Goal: Browse casually

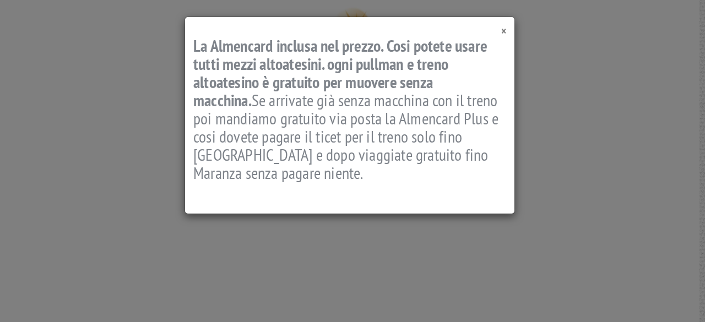
click at [504, 31] on span "×" at bounding box center [503, 31] width 5 height 15
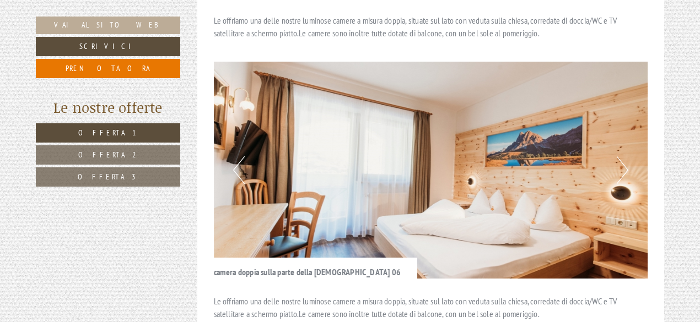
scroll to position [2369, 0]
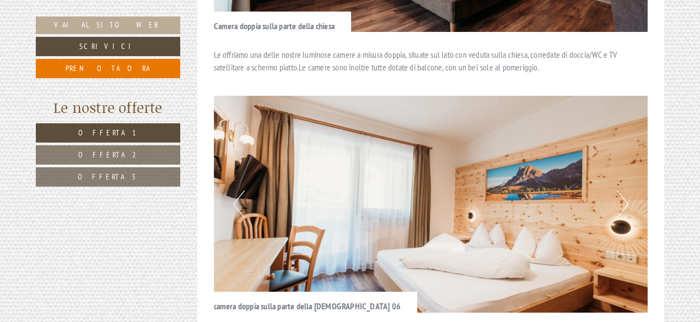
click at [623, 191] on button "Next" at bounding box center [623, 205] width 12 height 28
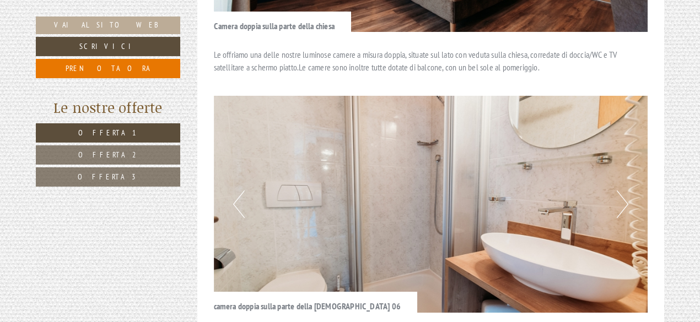
click at [623, 191] on button "Next" at bounding box center [623, 205] width 12 height 28
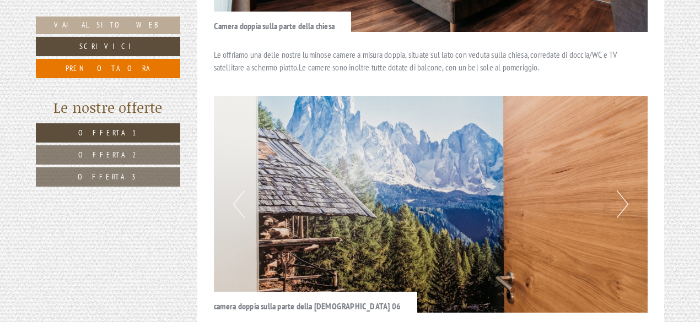
click at [623, 191] on button "Next" at bounding box center [623, 205] width 12 height 28
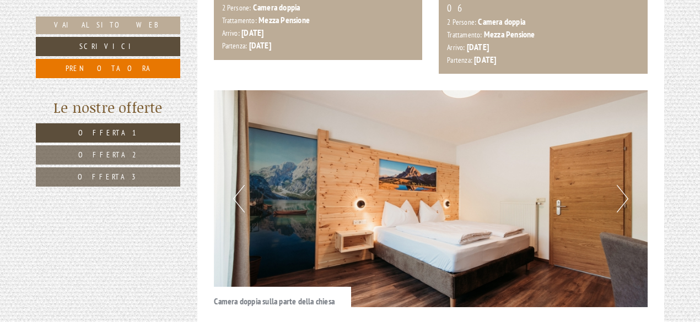
scroll to position [1983, 0]
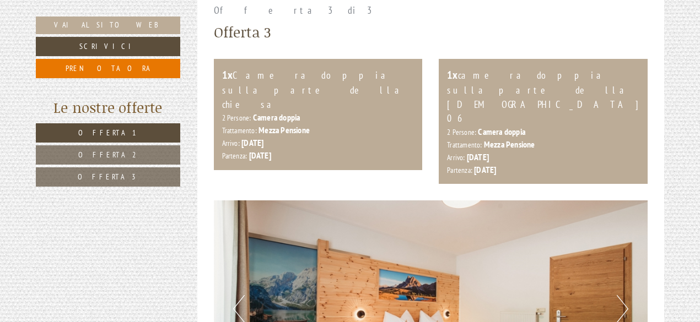
click at [626, 295] on button "Next" at bounding box center [623, 309] width 12 height 28
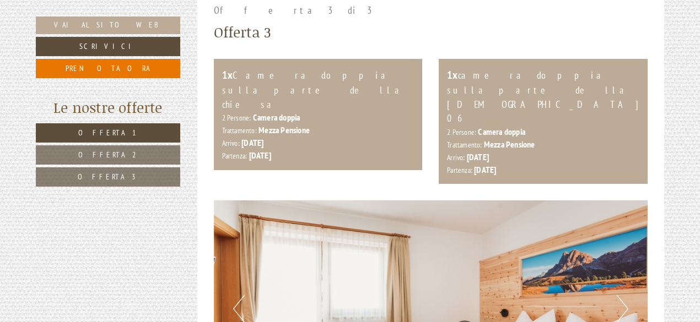
click at [625, 295] on button "Next" at bounding box center [623, 309] width 12 height 28
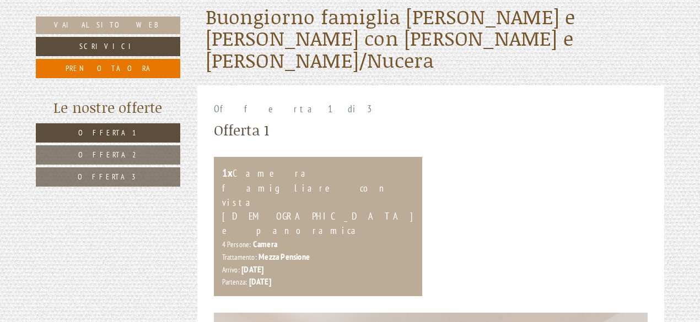
scroll to position [606, 0]
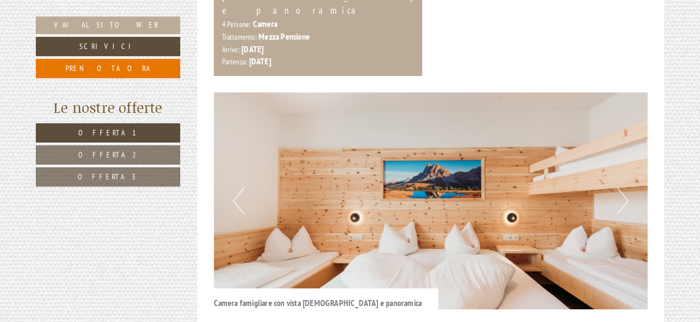
click at [623, 187] on button "Next" at bounding box center [623, 201] width 12 height 28
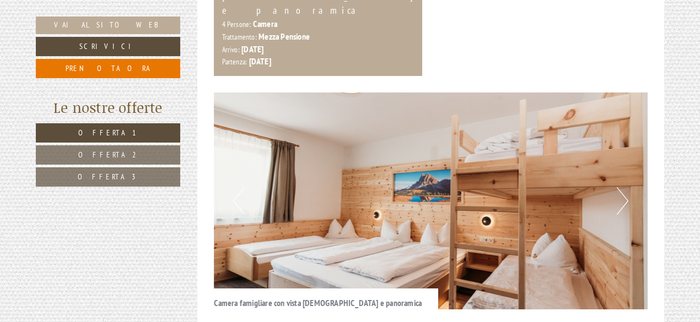
click at [621, 187] on button "Next" at bounding box center [623, 201] width 12 height 28
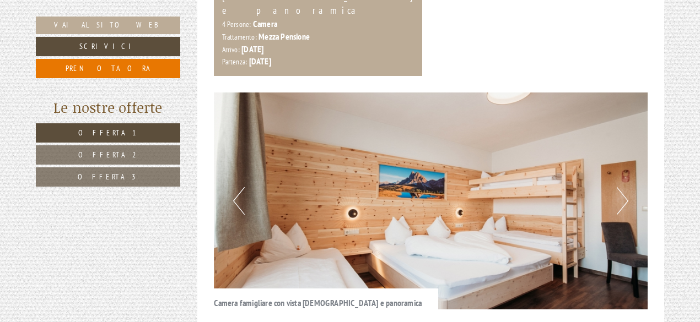
click at [621, 187] on button "Next" at bounding box center [623, 201] width 12 height 28
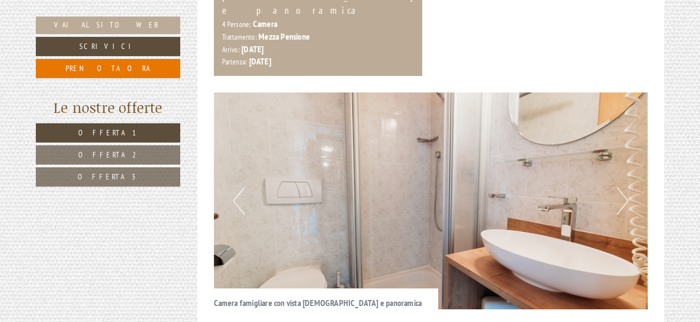
click at [621, 187] on button "Next" at bounding box center [623, 201] width 12 height 28
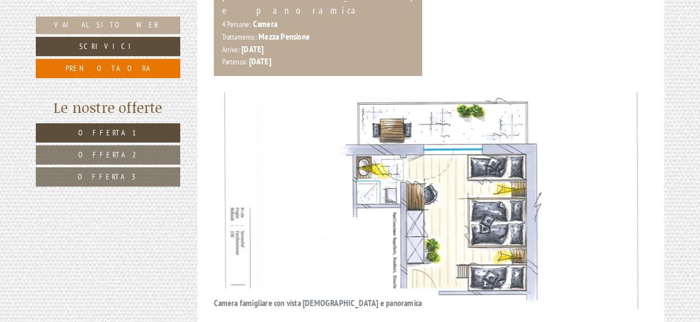
click at [627, 187] on button "Next" at bounding box center [623, 201] width 12 height 28
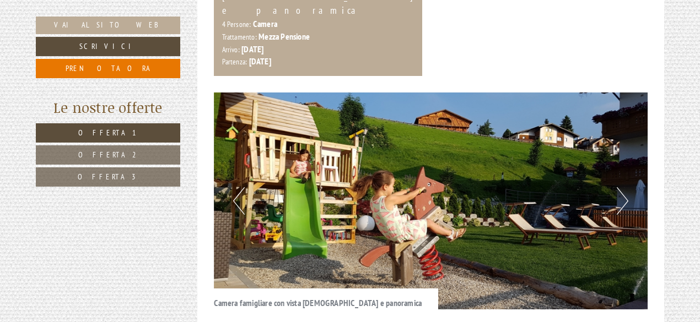
click at [623, 187] on button "Next" at bounding box center [623, 201] width 12 height 28
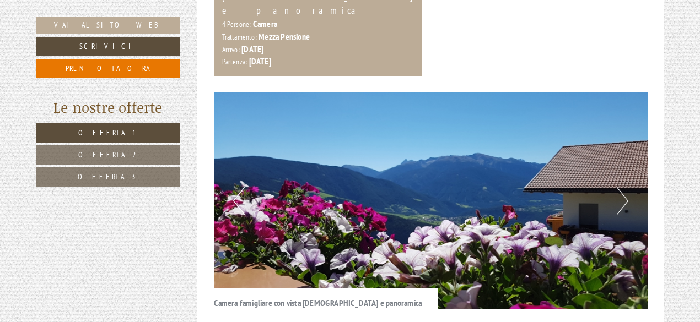
click at [623, 187] on button "Next" at bounding box center [623, 201] width 12 height 28
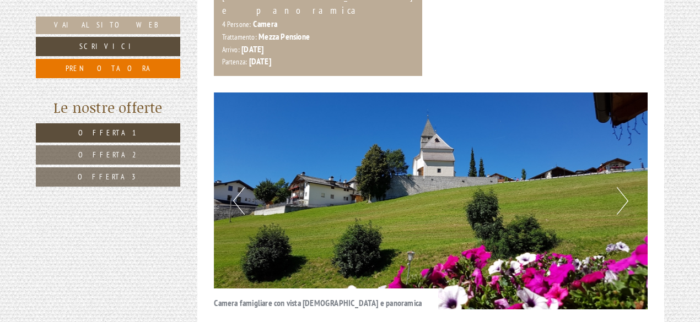
click at [623, 187] on button "Next" at bounding box center [623, 201] width 12 height 28
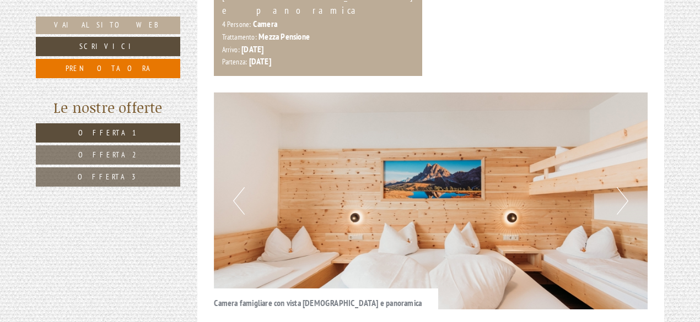
click at [623, 187] on button "Next" at bounding box center [623, 201] width 12 height 28
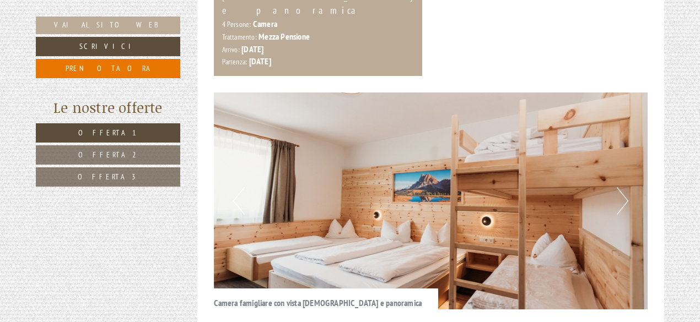
click at [623, 187] on button "Next" at bounding box center [623, 201] width 12 height 28
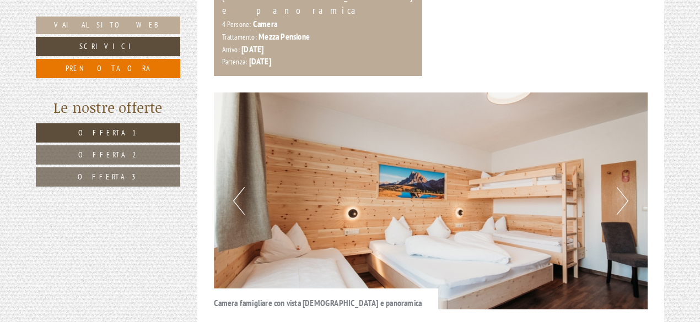
click at [623, 187] on button "Next" at bounding box center [623, 201] width 12 height 28
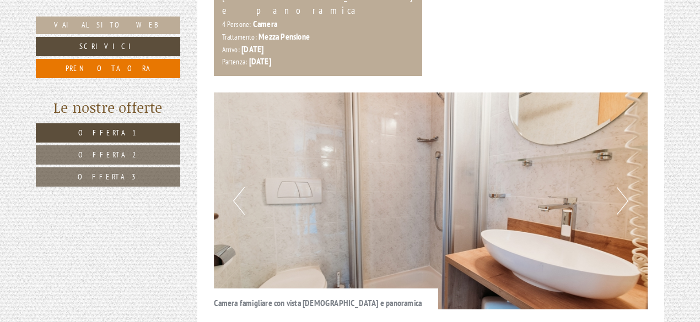
click at [241, 187] on button "Previous" at bounding box center [239, 201] width 12 height 28
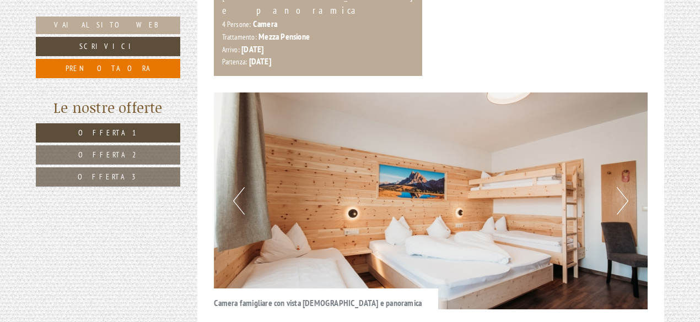
click at [241, 187] on button "Previous" at bounding box center [239, 201] width 12 height 28
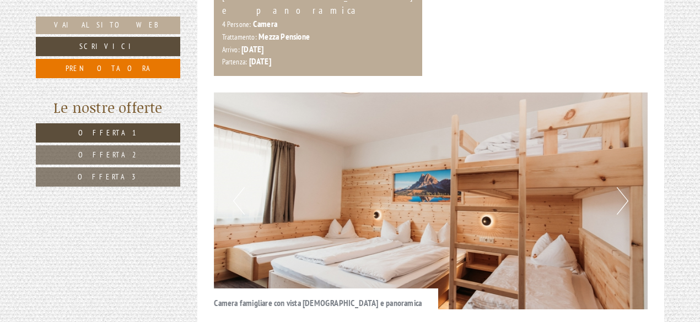
click at [613, 126] on img at bounding box center [431, 201] width 434 height 217
click at [617, 187] on button "Next" at bounding box center [623, 201] width 12 height 28
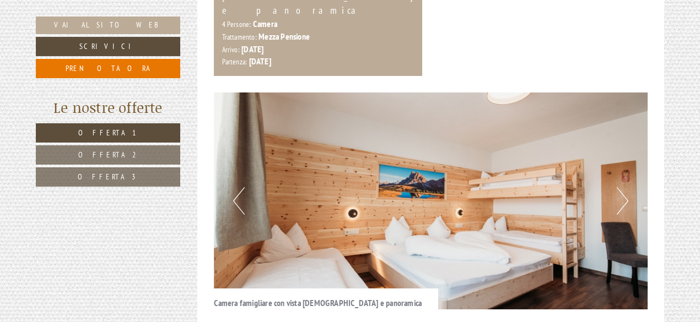
click at [618, 187] on button "Next" at bounding box center [623, 201] width 12 height 28
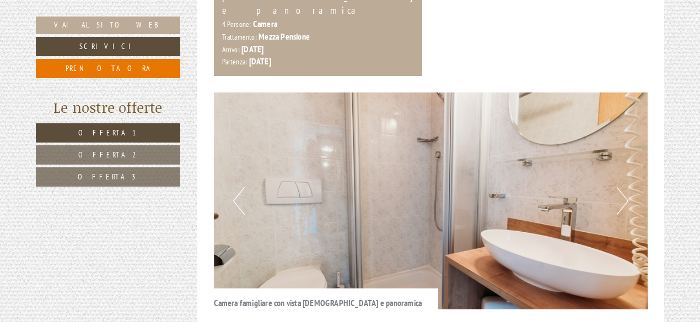
click at [619, 187] on button "Next" at bounding box center [623, 201] width 12 height 28
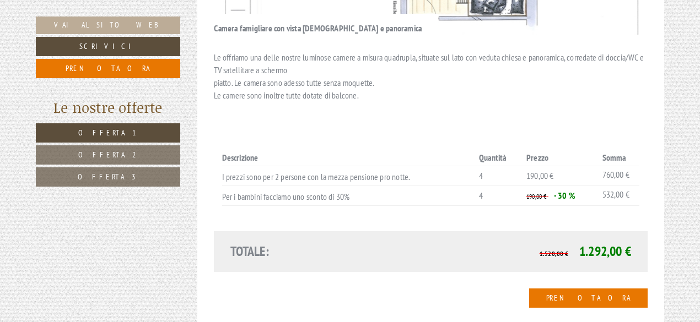
scroll to position [937, 0]
